Goal: Use online tool/utility: Utilize a website feature to perform a specific function

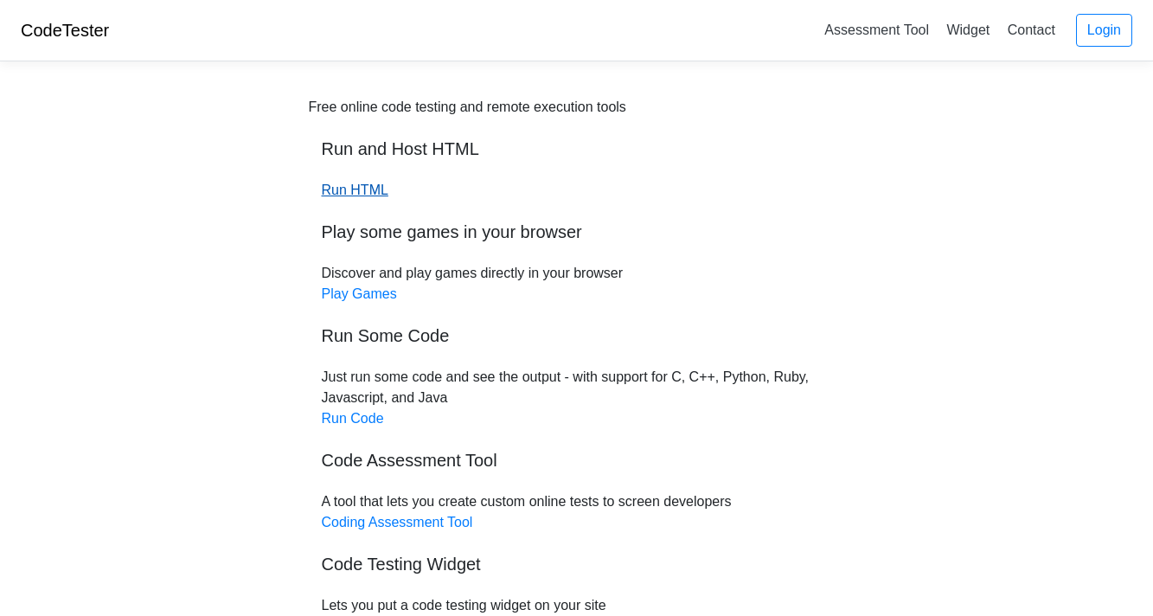
click at [367, 189] on link "Run HTML" at bounding box center [355, 189] width 67 height 15
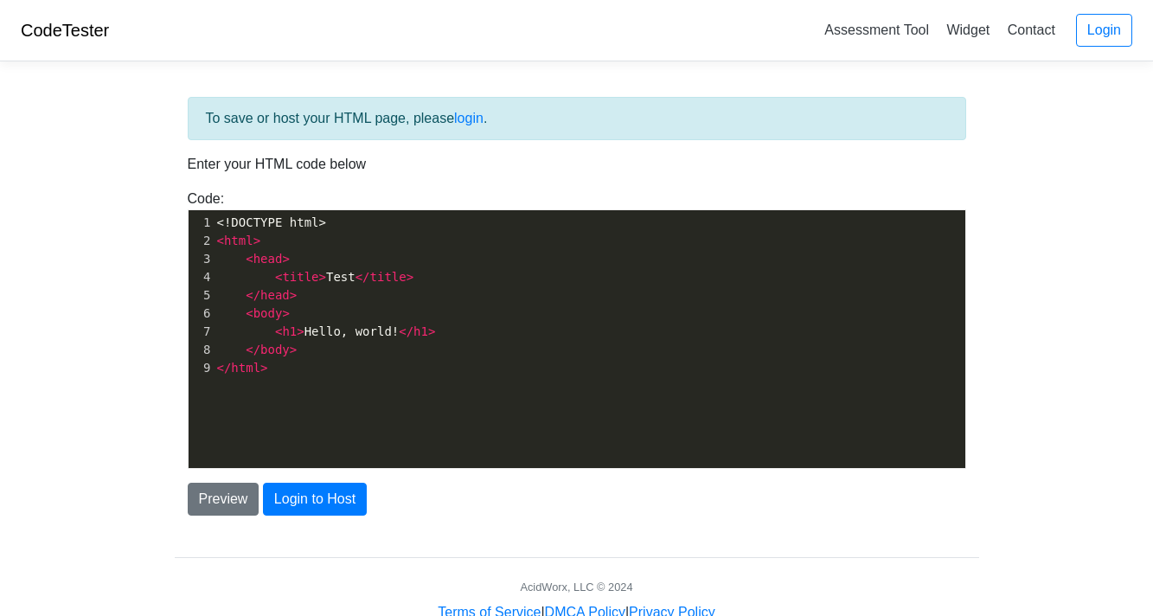
click at [309, 296] on pre "</ head >" at bounding box center [590, 295] width 752 height 18
type textarea "<h1>Hello, world!</h1>"
drag, startPoint x: 437, startPoint y: 330, endPoint x: 276, endPoint y: 330, distance: 160.9
click at [276, 330] on pre "< h1 > Hello, world! </ h1 >" at bounding box center [590, 332] width 752 height 18
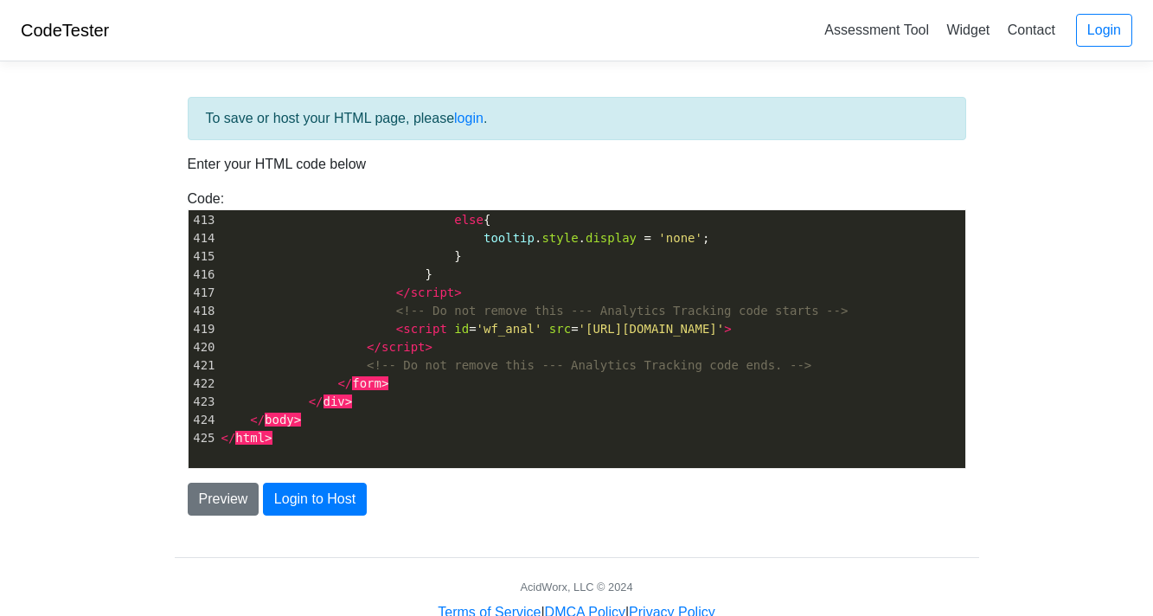
scroll to position [7485, 0]
click at [240, 497] on button "Preview" at bounding box center [224, 499] width 72 height 33
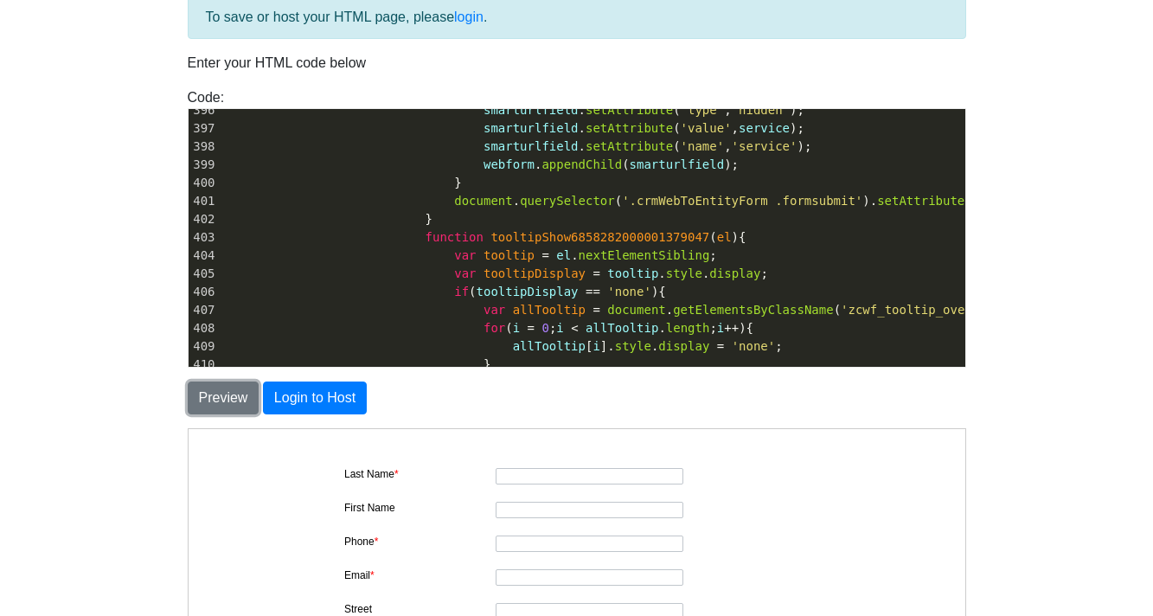
scroll to position [0, 0]
